Goal: Task Accomplishment & Management: Use online tool/utility

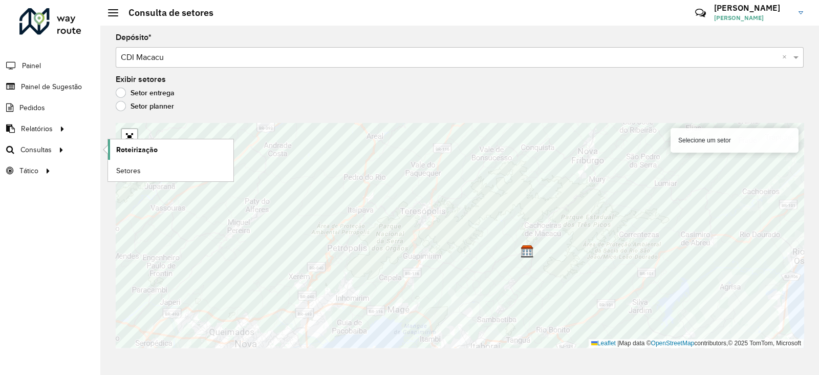
click at [141, 148] on span "Roteirização" at bounding box center [136, 149] width 41 height 11
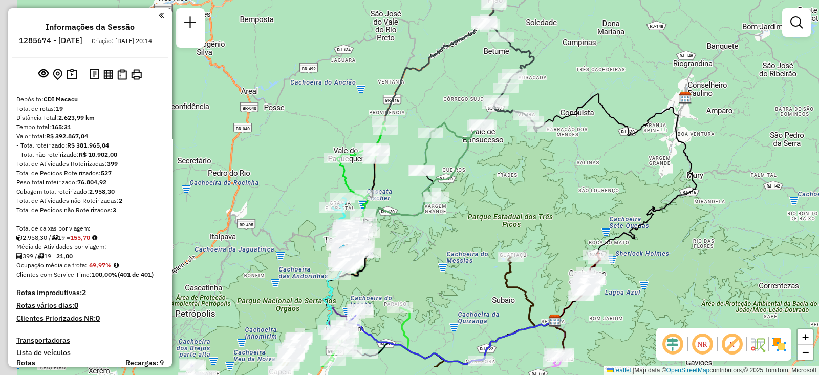
click at [516, 161] on div "Janela de atendimento Grade de atendimento Capacidade Transportadoras Veículos …" at bounding box center [409, 187] width 819 height 375
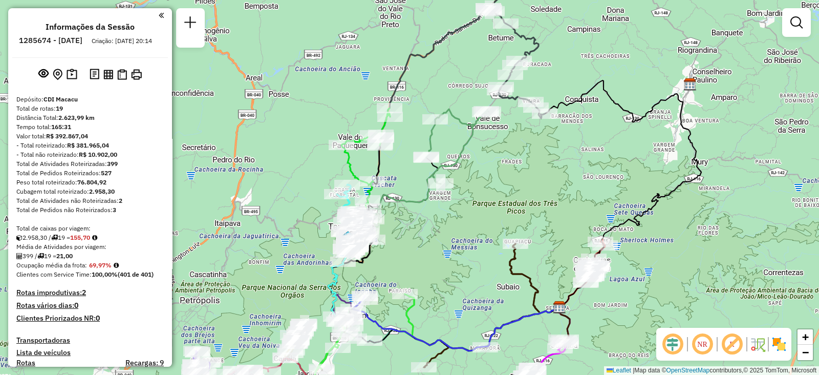
scroll to position [1317, 0]
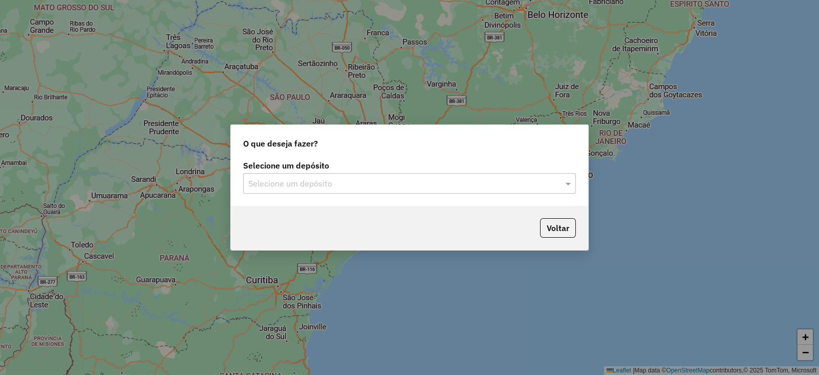
click at [300, 182] on input "text" at bounding box center [399, 184] width 302 height 12
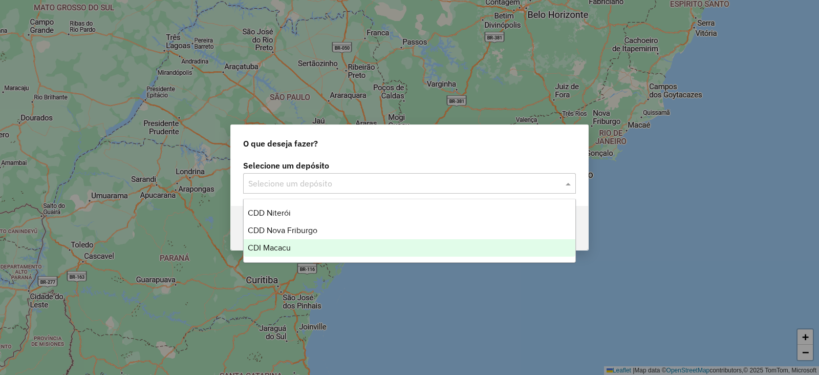
click at [290, 245] on span "CDI Macacu" at bounding box center [269, 247] width 43 height 9
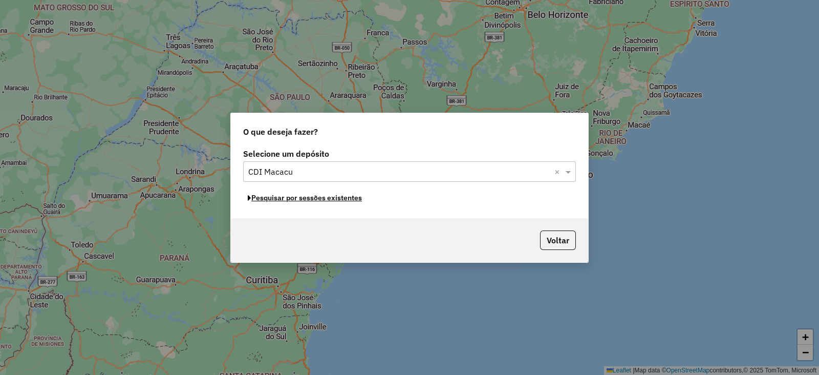
click at [289, 199] on button "Pesquisar por sessões existentes" at bounding box center [304, 198] width 123 height 16
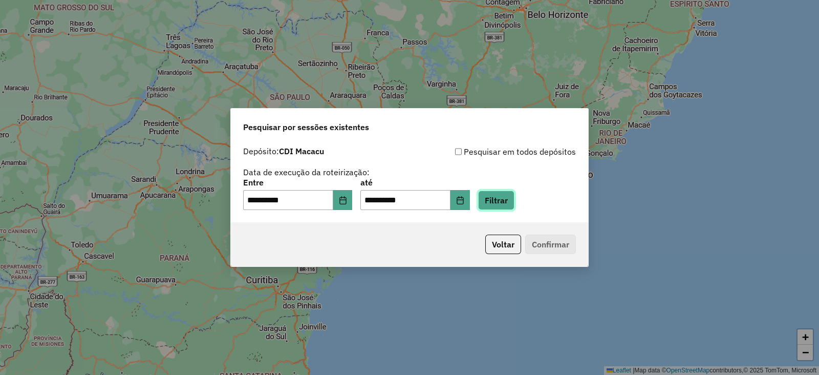
click at [508, 201] on button "Filtrar" at bounding box center [496, 200] width 36 height 19
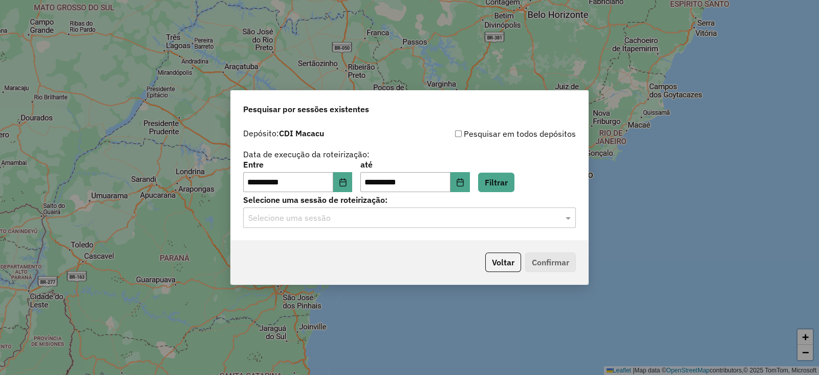
click at [307, 220] on input "text" at bounding box center [399, 218] width 302 height 12
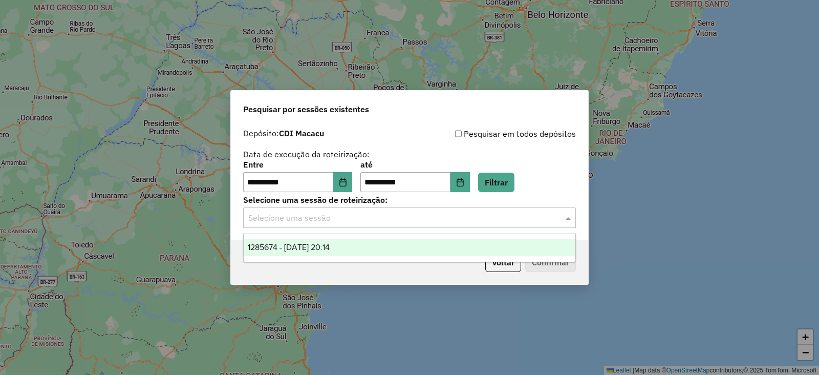
click at [285, 244] on span "1285674 - 30/09/2025 20:14" at bounding box center [289, 247] width 82 height 9
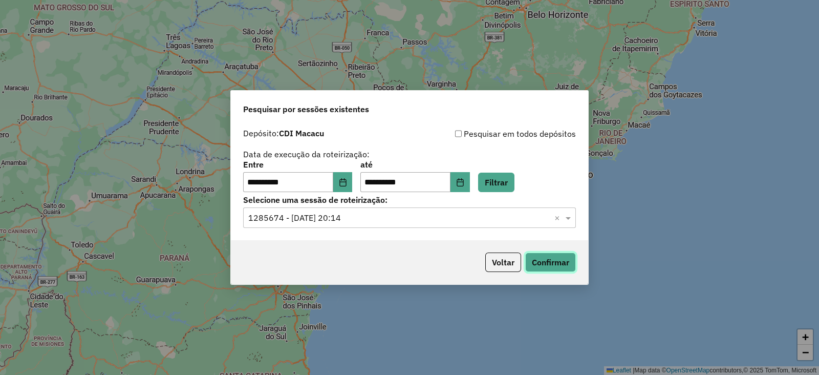
click at [533, 258] on button "Confirmar" at bounding box center [550, 261] width 51 height 19
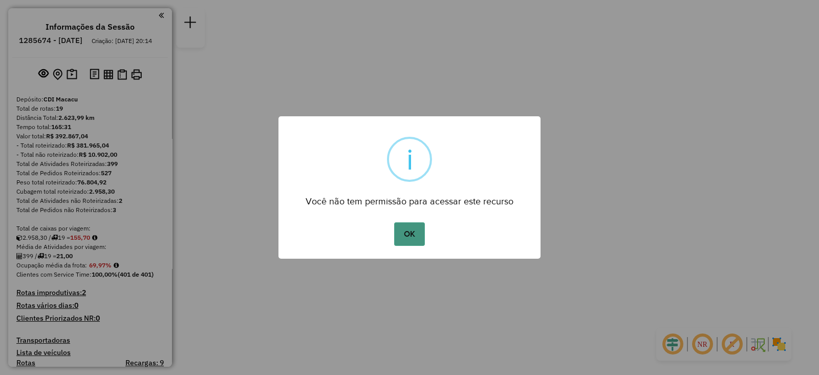
click at [405, 228] on button "OK" at bounding box center [409, 234] width 30 height 24
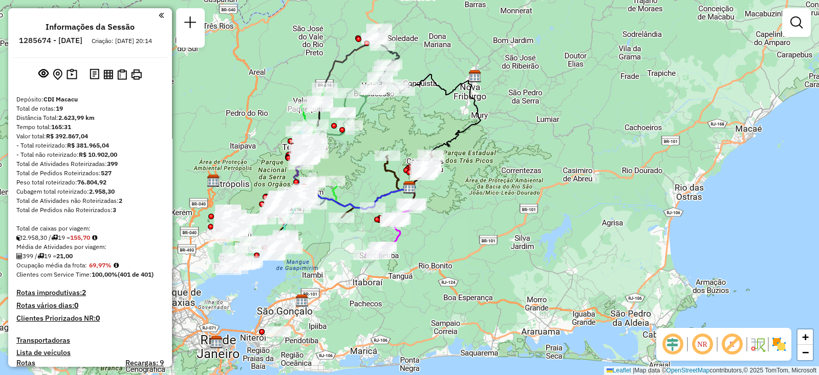
drag, startPoint x: 455, startPoint y: 255, endPoint x: 493, endPoint y: 222, distance: 50.5
click at [493, 222] on div "Janela de atendimento Grade de atendimento Capacidade Transportadoras Veículos …" at bounding box center [409, 187] width 819 height 375
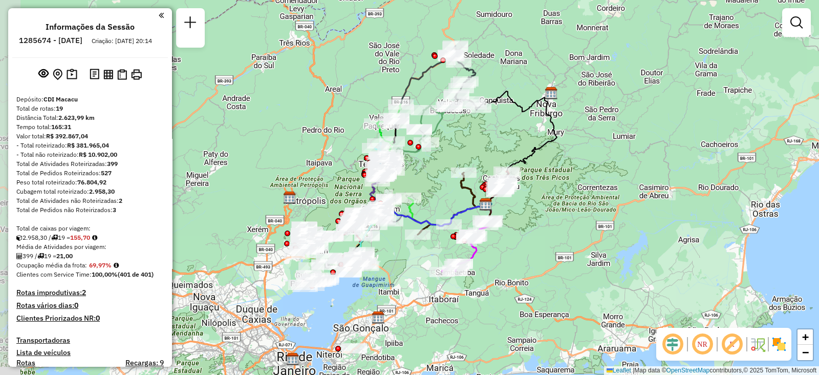
drag, startPoint x: 406, startPoint y: 139, endPoint x: 449, endPoint y: 175, distance: 56.3
click at [449, 167] on div "Janela de atendimento Grade de atendimento Capacidade Transportadoras Veículos …" at bounding box center [409, 187] width 819 height 375
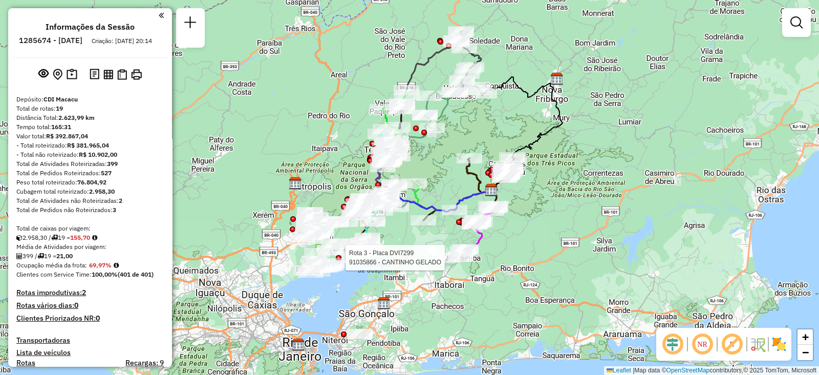
select select "**********"
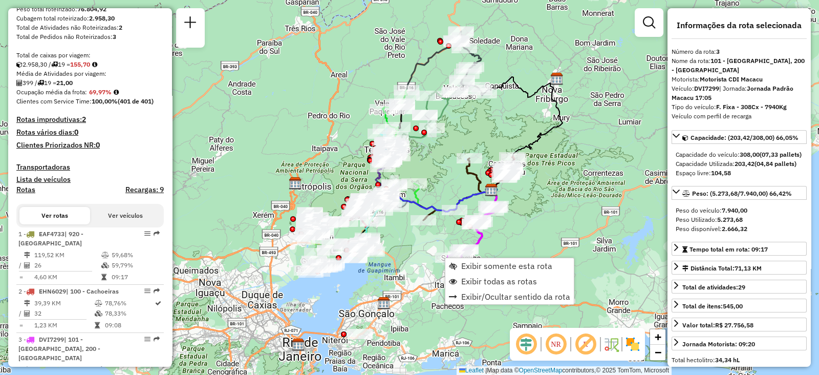
scroll to position [497, 0]
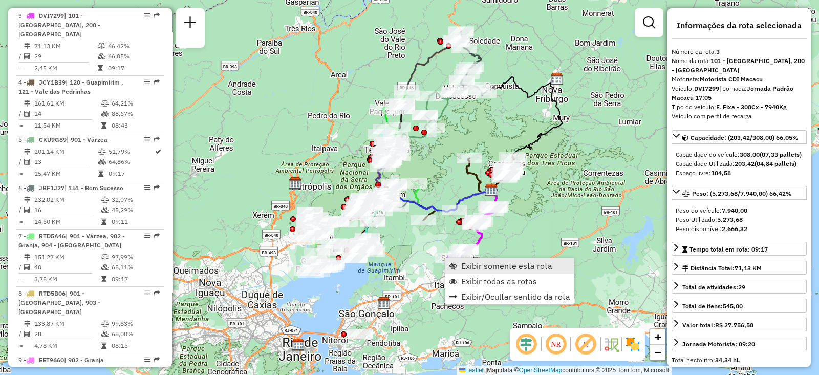
click at [470, 262] on span "Exibir somente esta rota" at bounding box center [506, 266] width 91 height 8
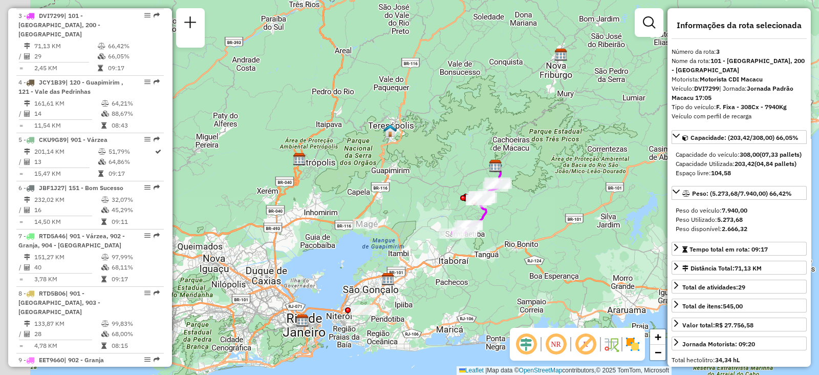
drag, startPoint x: 349, startPoint y: 223, endPoint x: 434, endPoint y: 195, distance: 89.1
click at [433, 195] on div "Janela de atendimento Grade de atendimento Capacidade Transportadoras Veículos …" at bounding box center [409, 187] width 819 height 375
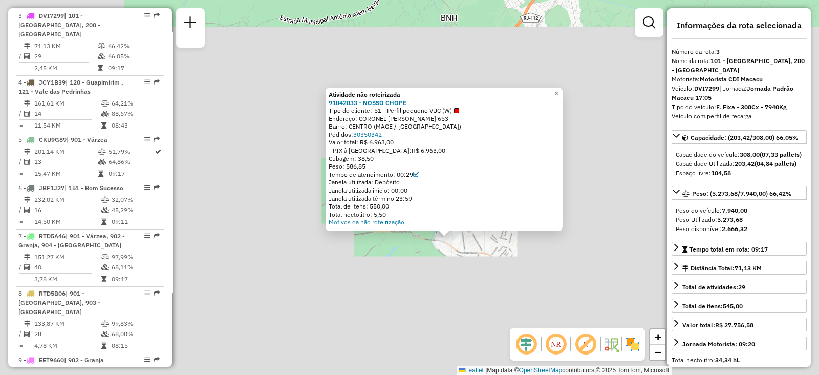
click at [418, 273] on div "Atividade não roteirizada 91042033 - NOSSO CHOPE Tipo de cliente: 51 - Perfil p…" at bounding box center [409, 187] width 819 height 375
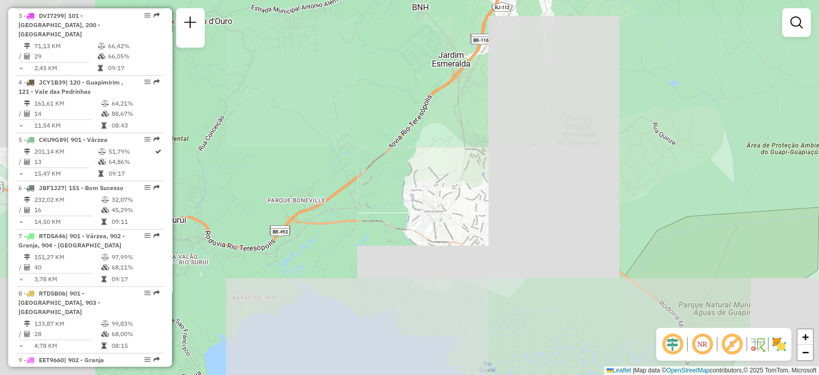
drag, startPoint x: 462, startPoint y: 288, endPoint x: 314, endPoint y: 245, distance: 154.3
click at [314, 245] on div "Janela de atendimento Grade de atendimento Capacidade Transportadoras Veículos …" at bounding box center [409, 187] width 819 height 375
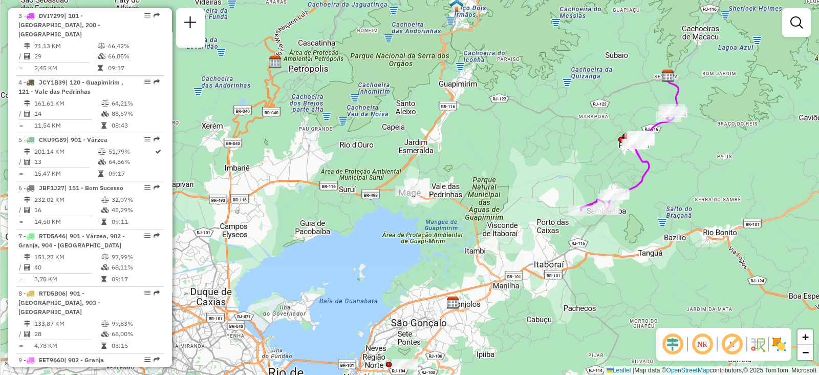
drag, startPoint x: 527, startPoint y: 199, endPoint x: 550, endPoint y: 150, distance: 54.3
click at [552, 154] on div "Janela de atendimento Grade de atendimento Capacidade Transportadoras Veículos …" at bounding box center [409, 187] width 819 height 375
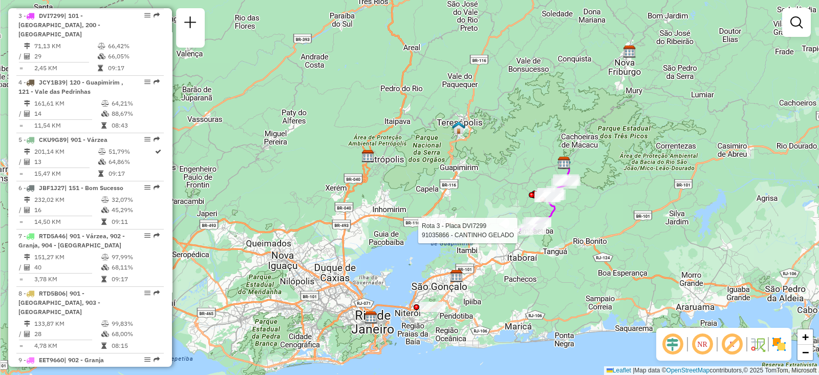
select select "**********"
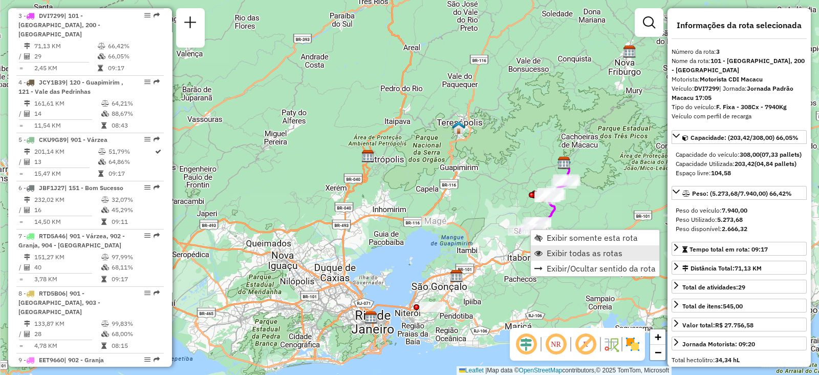
click at [569, 255] on span "Exibir todas as rotas" at bounding box center [585, 253] width 76 height 8
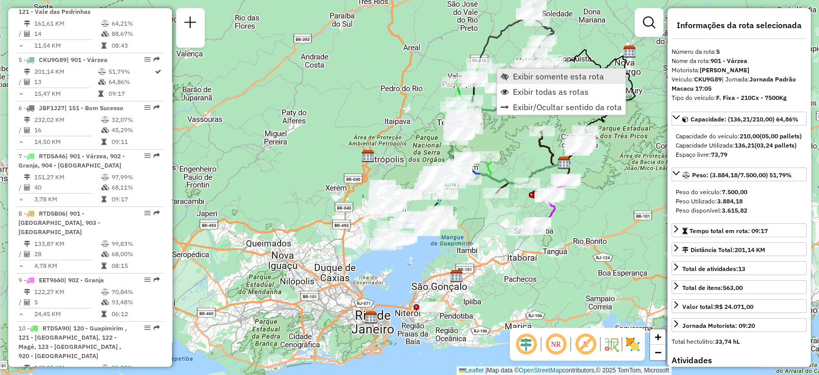
scroll to position [611, 0]
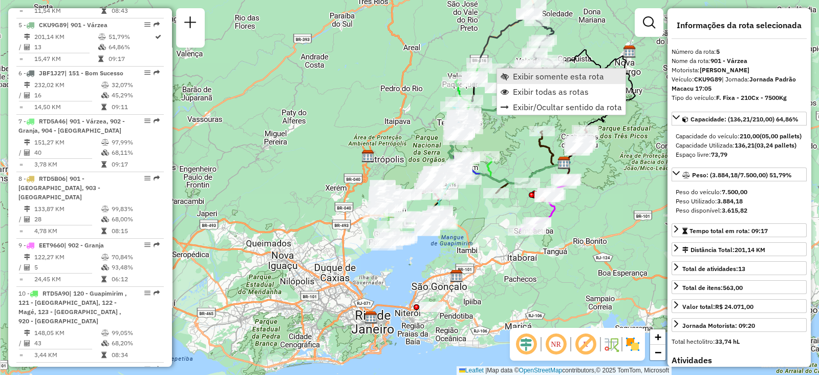
click at [510, 75] on link "Exibir somente esta rota" at bounding box center [561, 76] width 129 height 15
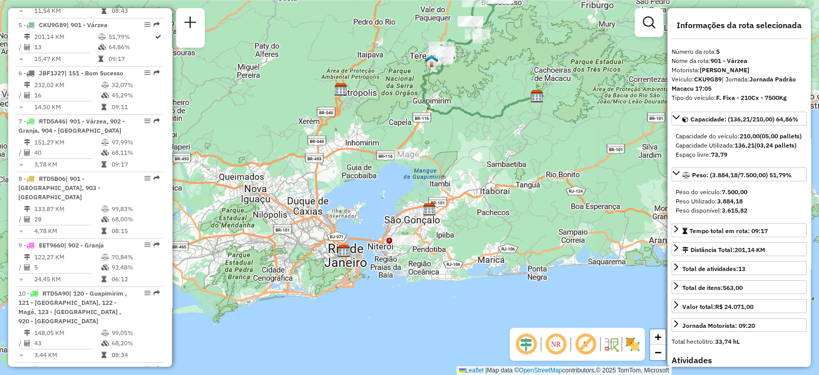
drag, startPoint x: 489, startPoint y: 255, endPoint x: 519, endPoint y: 153, distance: 105.8
click at [519, 153] on div "Janela de atendimento Grade de atendimento Capacidade Transportadoras Veículos …" at bounding box center [409, 187] width 819 height 375
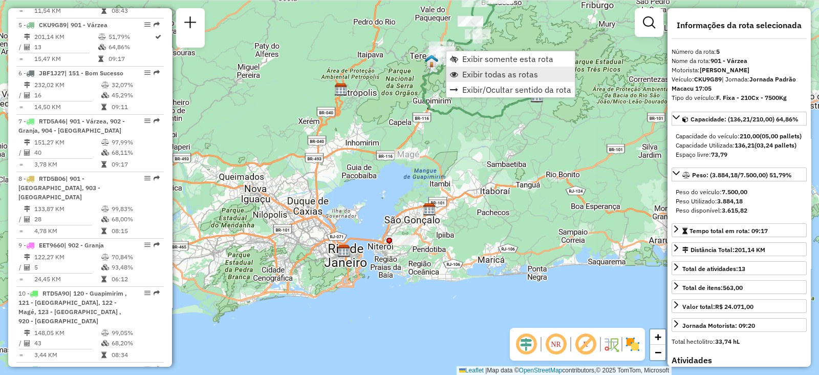
click at [475, 77] on span "Exibir todas as rotas" at bounding box center [500, 74] width 76 height 8
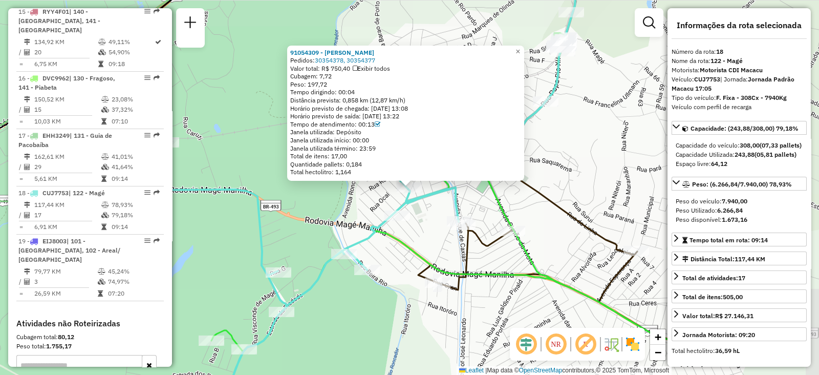
scroll to position [1317, 0]
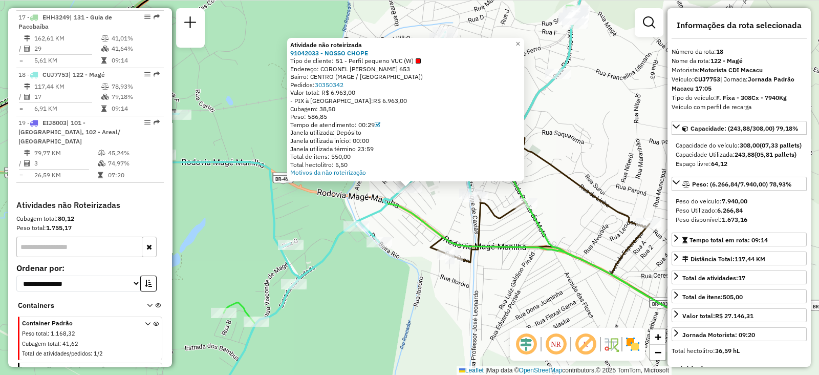
click at [431, 309] on div "Atividade não roteirizada 91042033 - NOSSO CHOPE Tipo de cliente: 51 - Perfil p…" at bounding box center [409, 187] width 819 height 375
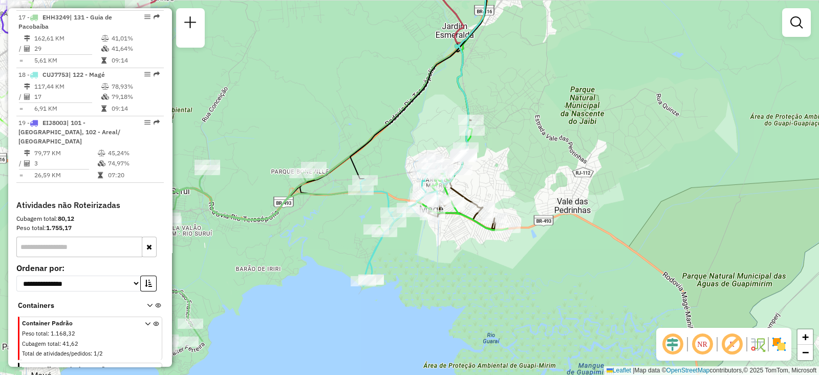
drag, startPoint x: 462, startPoint y: 319, endPoint x: 443, endPoint y: 231, distance: 89.2
click at [443, 231] on div "Janela de atendimento Grade de atendimento Capacidade Transportadoras Veículos …" at bounding box center [409, 187] width 819 height 375
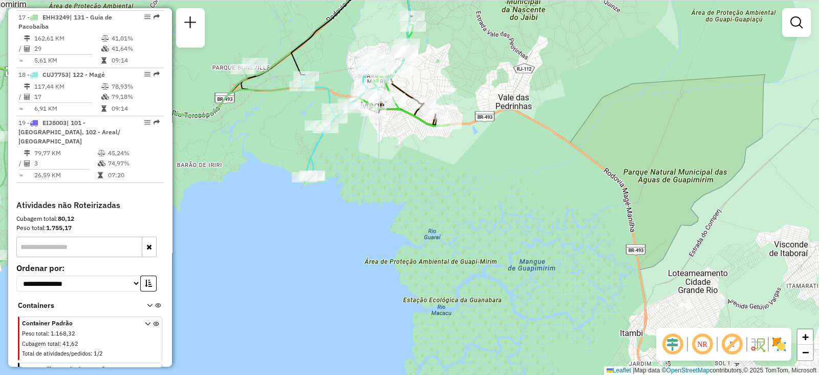
drag, startPoint x: 463, startPoint y: 280, endPoint x: 394, endPoint y: 165, distance: 134.4
click at [394, 165] on div "Janela de atendimento Grade de atendimento Capacidade Transportadoras Veículos …" at bounding box center [409, 187] width 819 height 375
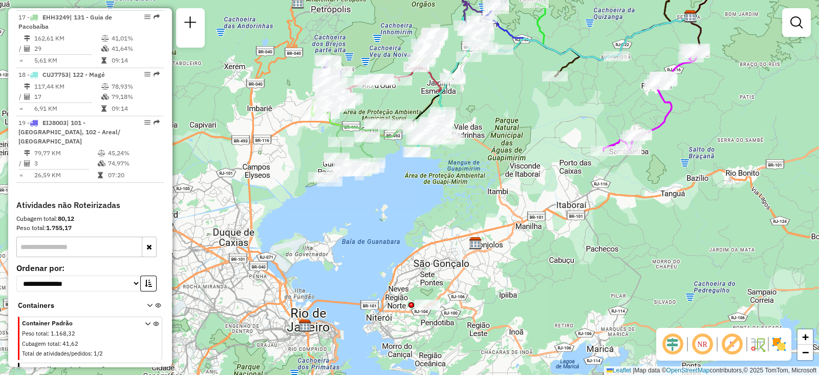
drag, startPoint x: 489, startPoint y: 289, endPoint x: 507, endPoint y: 257, distance: 36.9
click at [512, 258] on div "Janela de atendimento Grade de atendimento Capacidade Transportadoras Veículos …" at bounding box center [409, 187] width 819 height 375
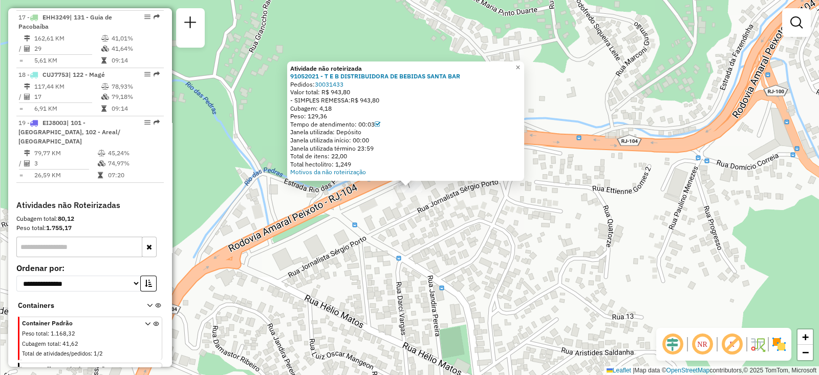
click at [424, 242] on div "Atividade não roteirizada 91052021 - T E B DISTRIBUIDORA DE BEBIDAS SANTA BAR P…" at bounding box center [409, 187] width 819 height 375
click at [421, 250] on div "Atividade não roteirizada 91052021 - T E B DISTRIBUIDORA DE BEBIDAS SANTA BAR P…" at bounding box center [409, 187] width 819 height 375
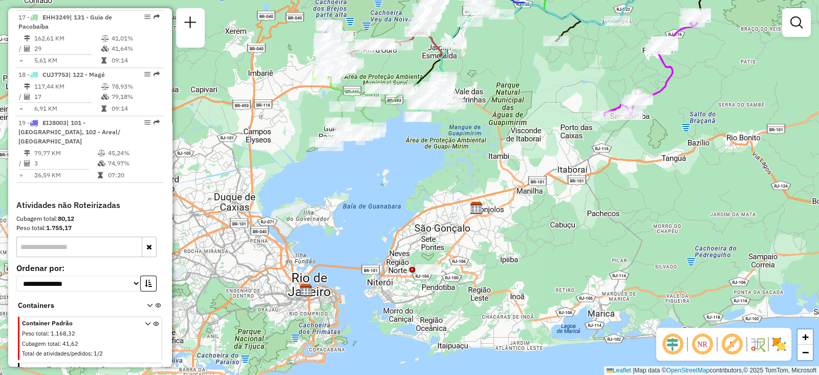
click at [588, 45] on div "Janela de atendimento Grade de atendimento Capacidade Transportadoras Veículos …" at bounding box center [409, 187] width 819 height 375
